Goal: Task Accomplishment & Management: Use online tool/utility

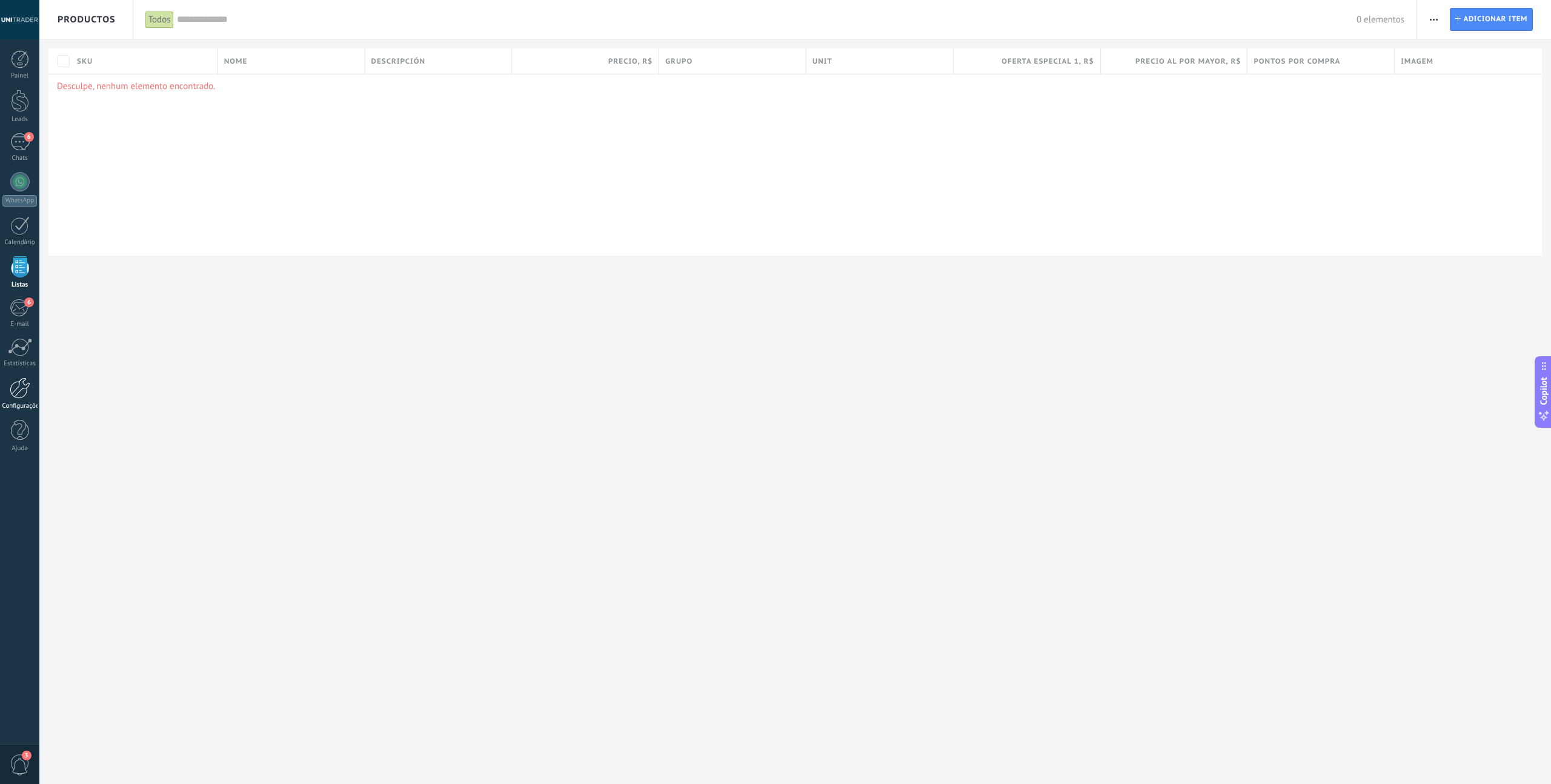
click at [14, 383] on div at bounding box center [20, 388] width 21 height 21
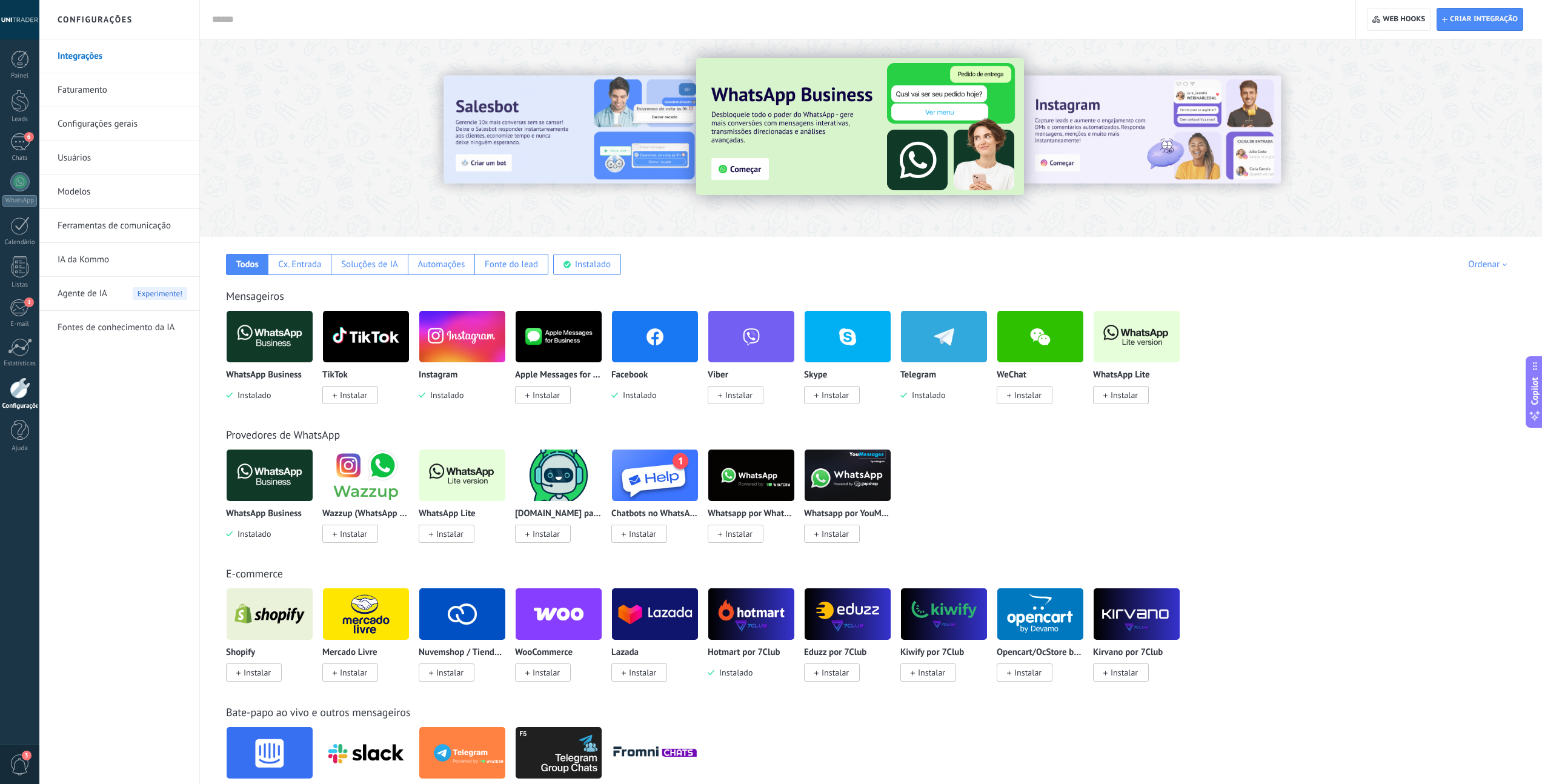
click at [264, 347] on img at bounding box center [269, 336] width 86 height 59
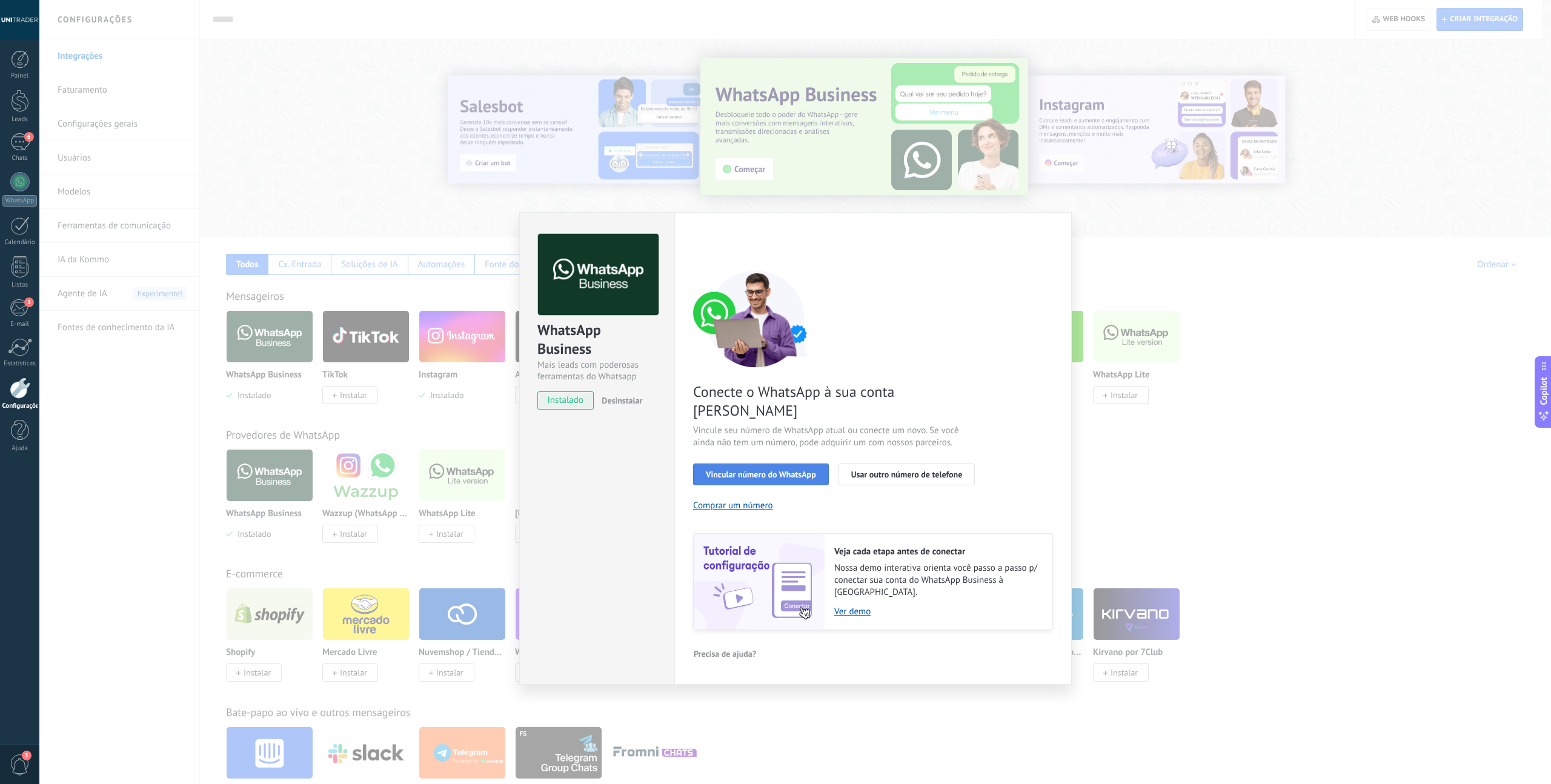
click at [762, 470] on span "Vincular número do WhatsApp" at bounding box center [760, 475] width 110 height 9
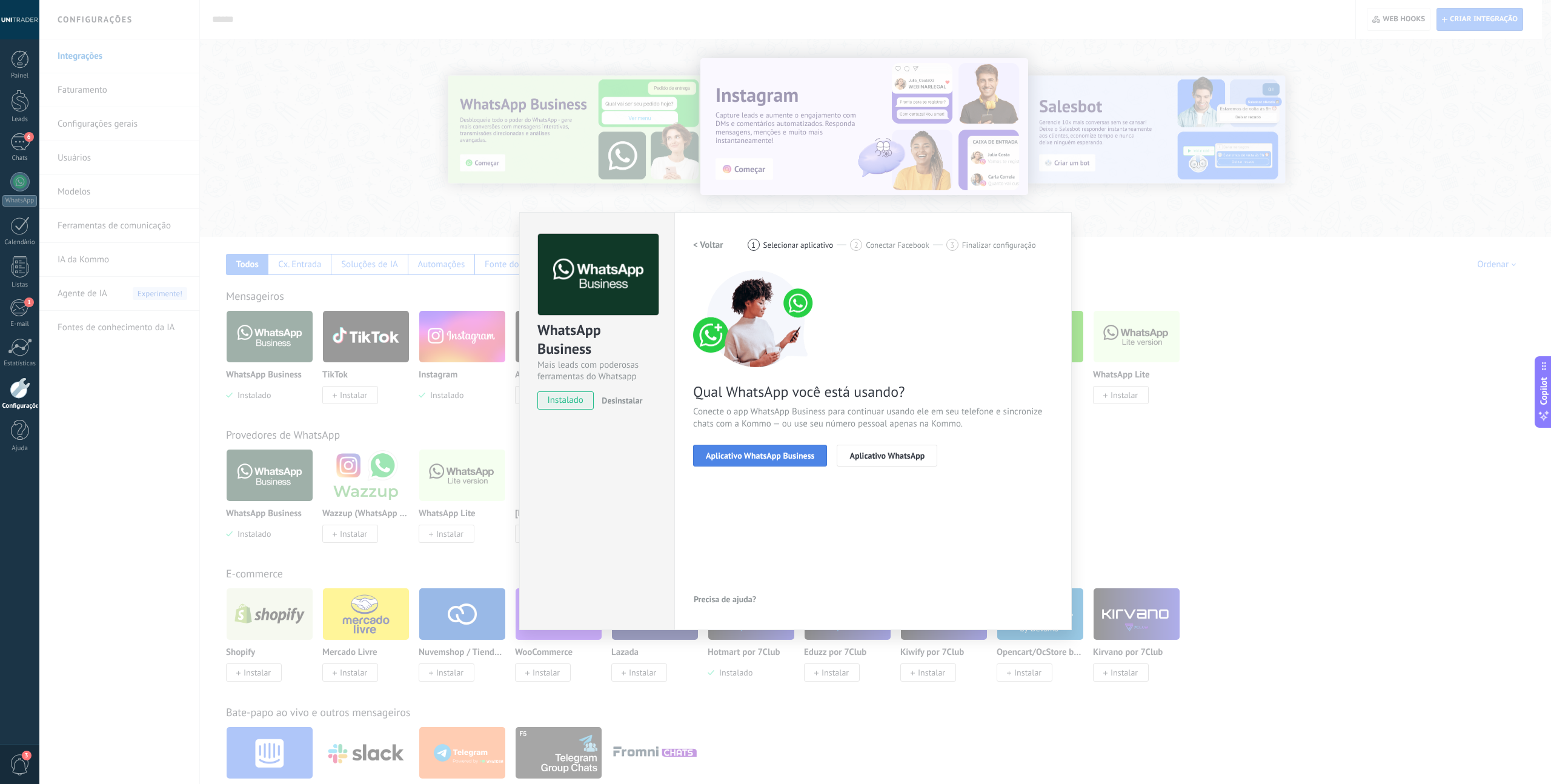
click at [774, 458] on span "Aplicativo WhatsApp Business" at bounding box center [759, 456] width 108 height 9
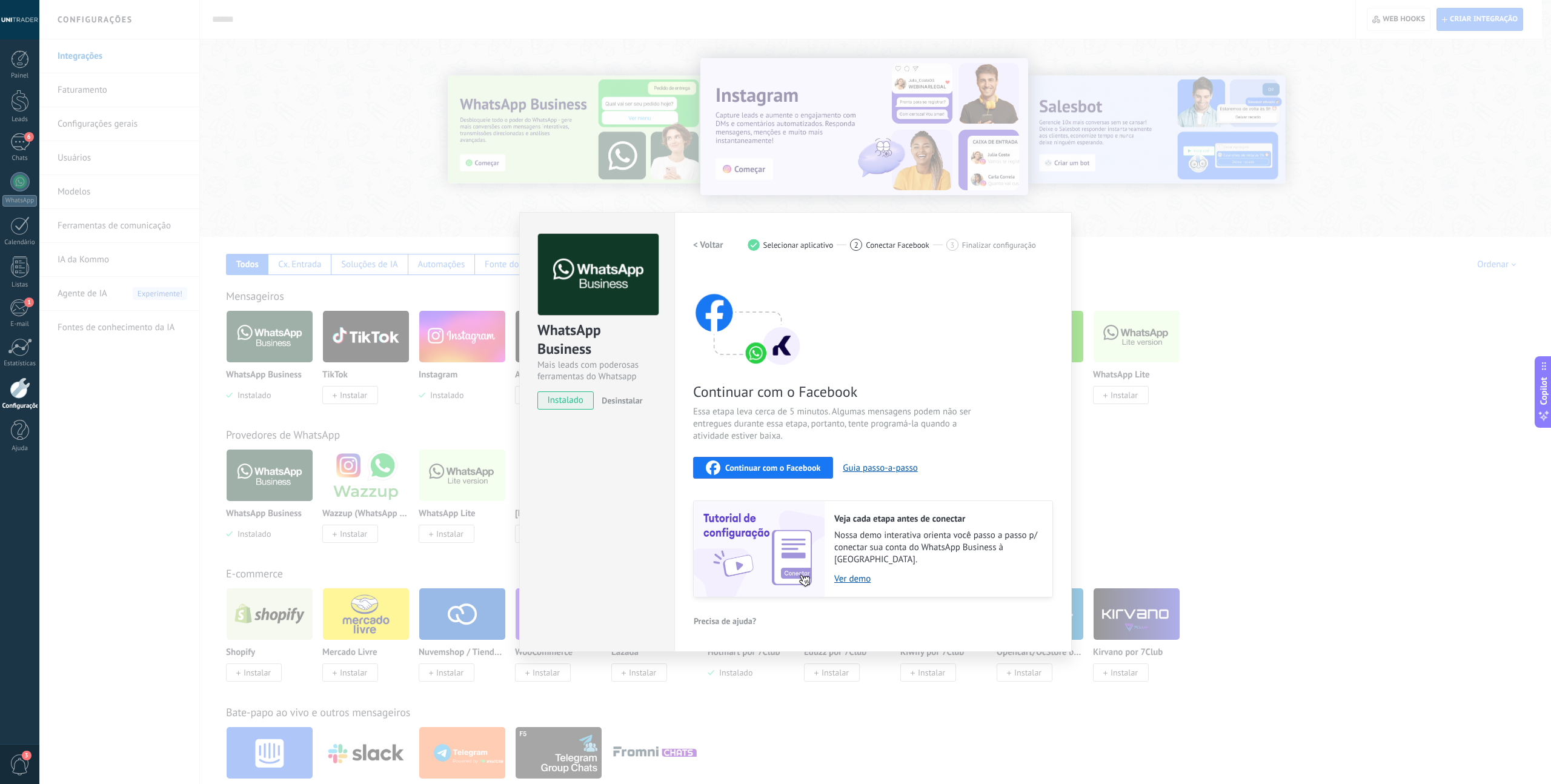
click at [774, 468] on span "Continuar com o Facebook" at bounding box center [773, 468] width 95 height 9
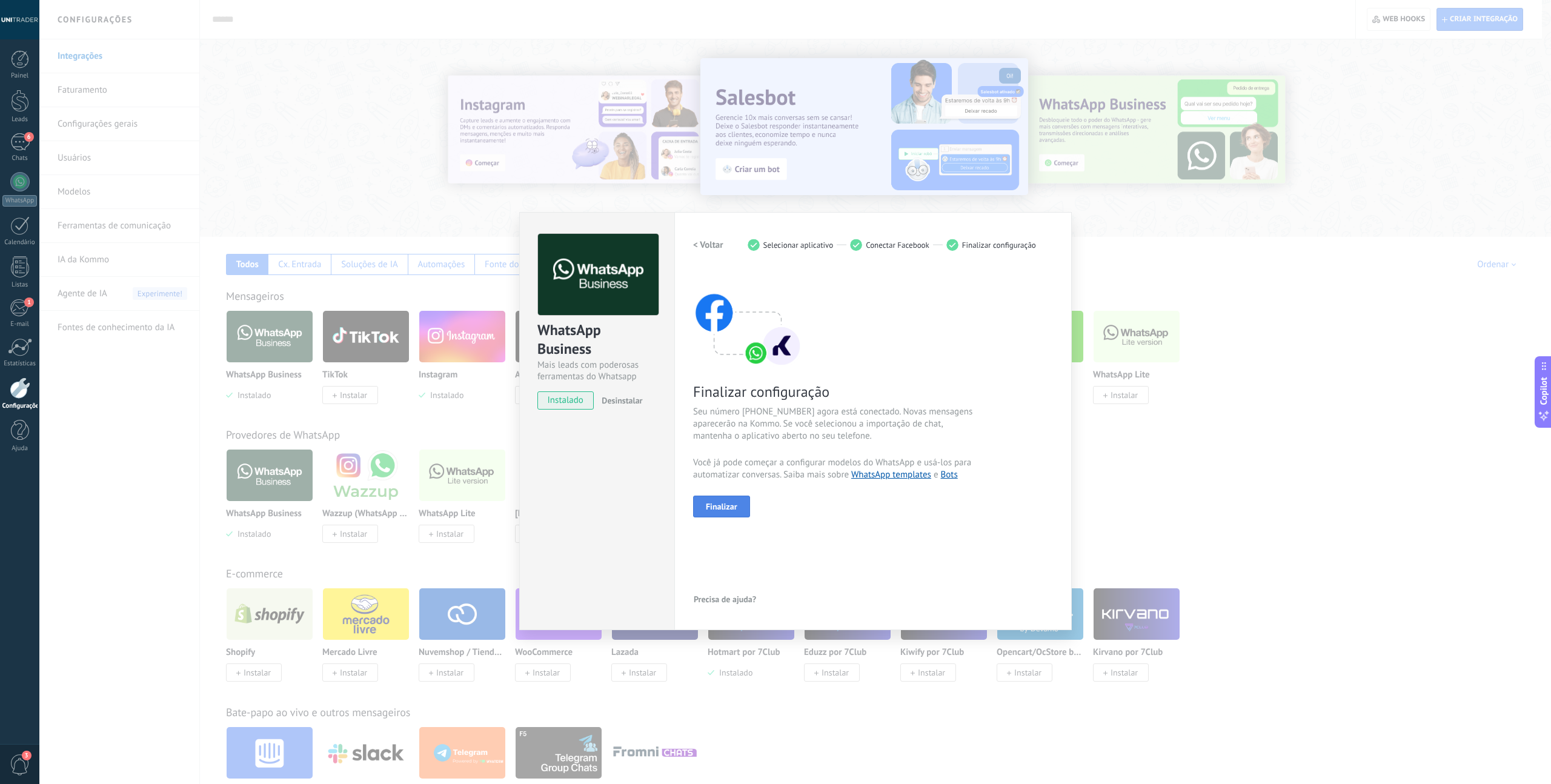
click at [722, 509] on span "Finalizar" at bounding box center [721, 507] width 31 height 9
